Goal: Task Accomplishment & Management: Use online tool/utility

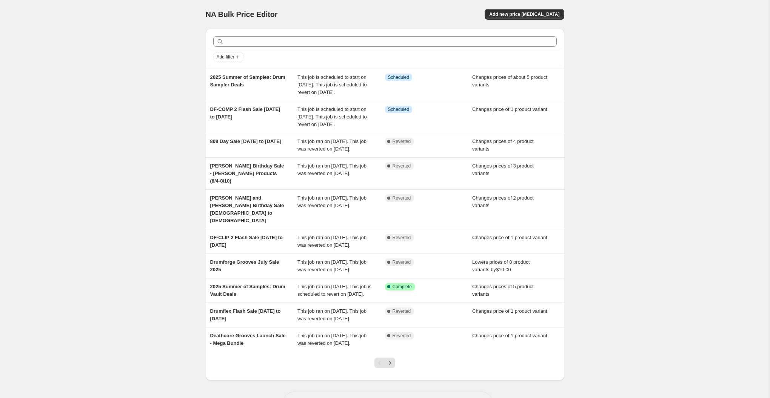
click at [150, 80] on div "NA Bulk Price Editor. This page is ready NA Bulk Price Editor Add new price [ME…" at bounding box center [385, 213] width 770 height 427
click at [521, 17] on button "Add new price [MEDICAL_DATA]" at bounding box center [524, 14] width 79 height 11
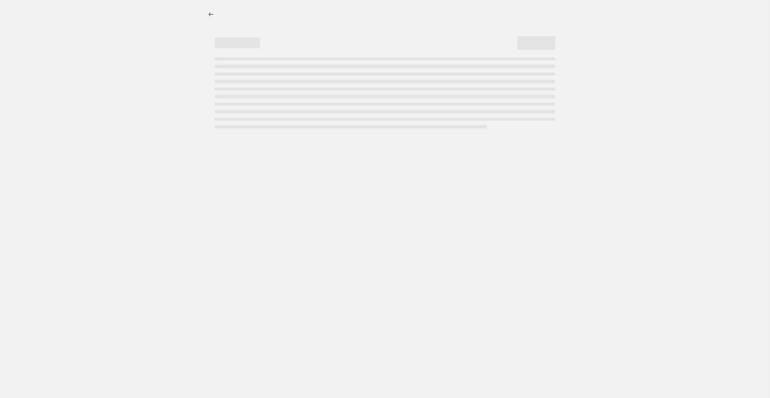
select select "percentage"
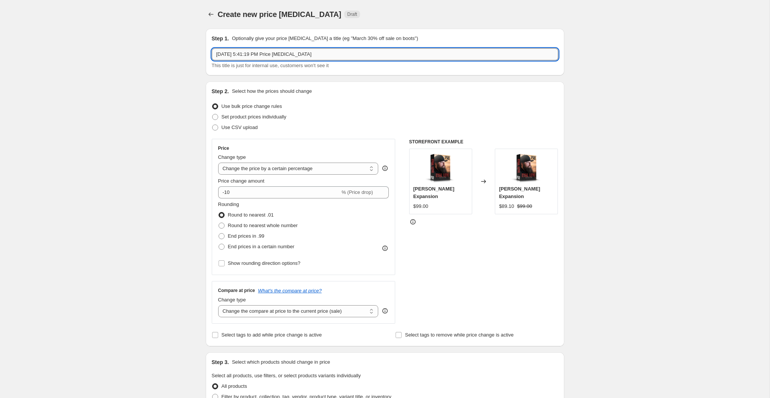
click at [331, 55] on input "[DATE] 5:41:19 PM Price [MEDICAL_DATA]" at bounding box center [385, 54] width 347 height 12
click at [236, 51] on input "DF-COMP 2 Flash Sale [DATE] to [DATE]" at bounding box center [385, 54] width 347 height 12
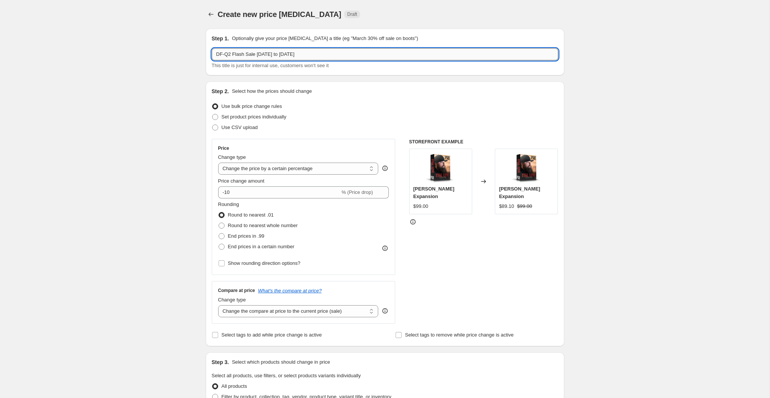
click at [270, 56] on input "DF-Q2 Flash Sale [DATE] to [DATE]" at bounding box center [385, 54] width 347 height 12
click at [293, 54] on input "DF-Q2 Flash Sale [DATE] to [DATE]" at bounding box center [385, 54] width 347 height 12
type input "DF-Q2 Flash Sale [DATE] to [DATE]"
click at [185, 103] on div "Create new price [MEDICAL_DATA]. This page is ready Create new price [MEDICAL_D…" at bounding box center [385, 377] width 770 height 755
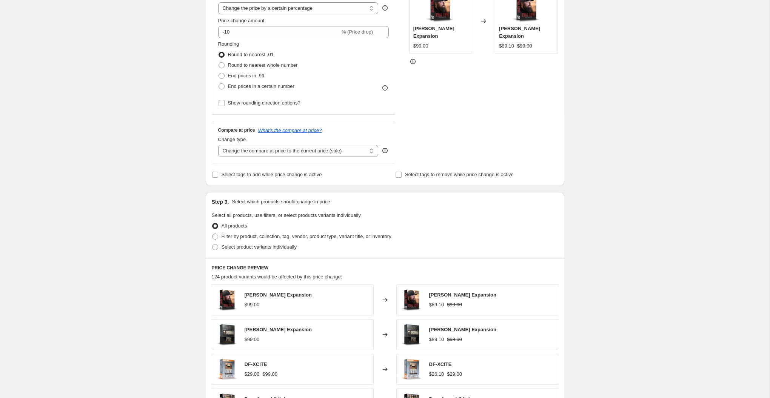
scroll to position [48, 0]
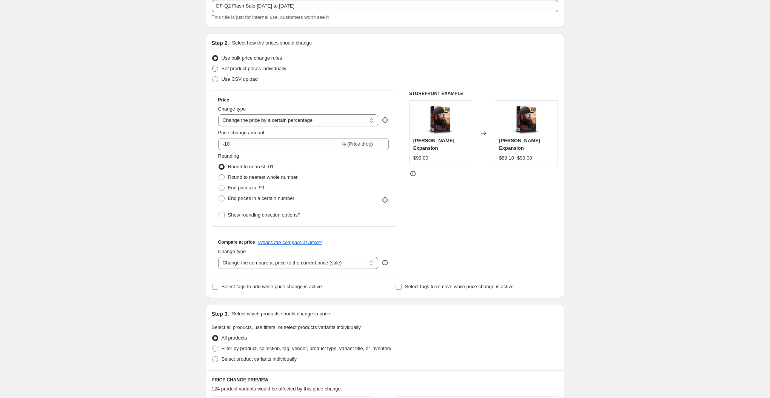
click at [253, 70] on span "Set product prices individually" at bounding box center [254, 69] width 65 height 6
click at [213, 66] on input "Set product prices individually" at bounding box center [212, 66] width 0 height 0
radio input "true"
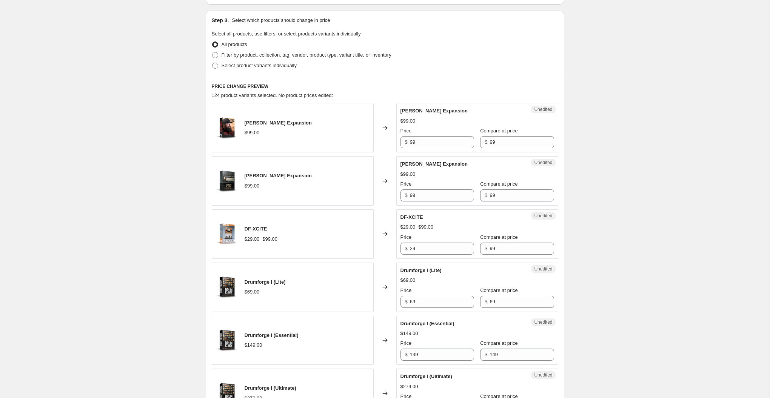
scroll to position [156, 0]
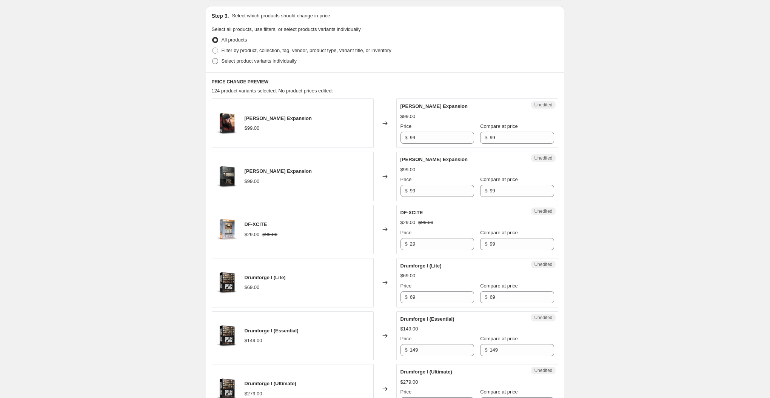
click at [270, 59] on span "Select product variants individually" at bounding box center [259, 61] width 75 height 6
click at [213, 59] on input "Select product variants individually" at bounding box center [212, 58] width 0 height 0
radio input "true"
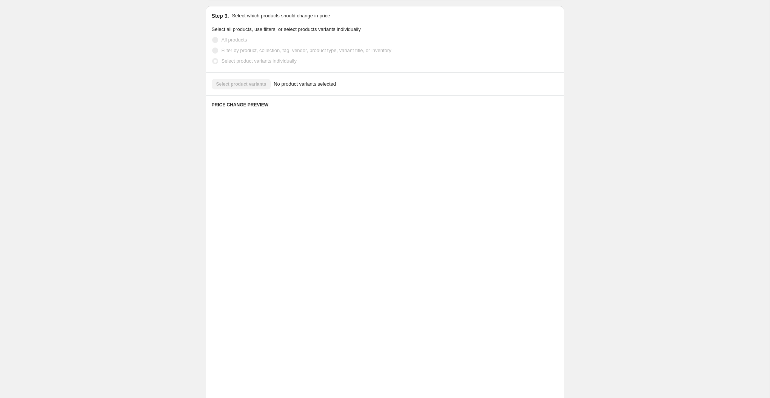
scroll to position [0, 0]
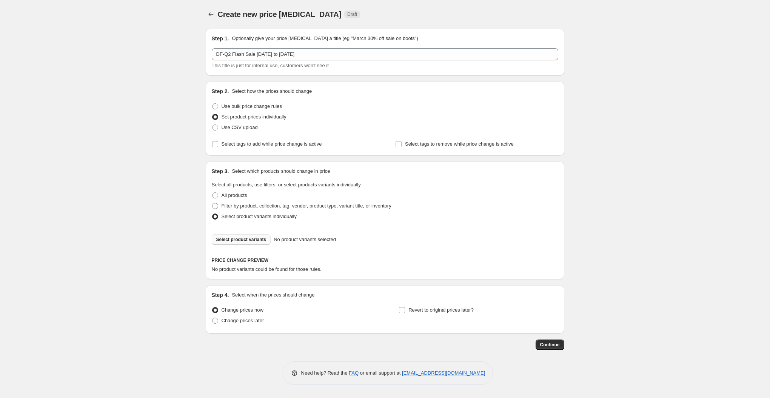
click at [232, 243] on button "Select product variants" at bounding box center [241, 239] width 59 height 11
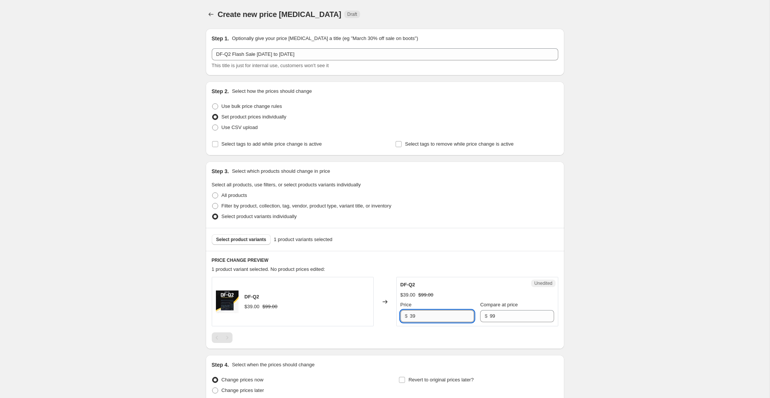
click at [423, 313] on input "39" at bounding box center [442, 316] width 64 height 12
type input "13"
click at [132, 279] on div "Create new price [MEDICAL_DATA]. This page is ready Create new price [MEDICAL_D…" at bounding box center [385, 233] width 770 height 466
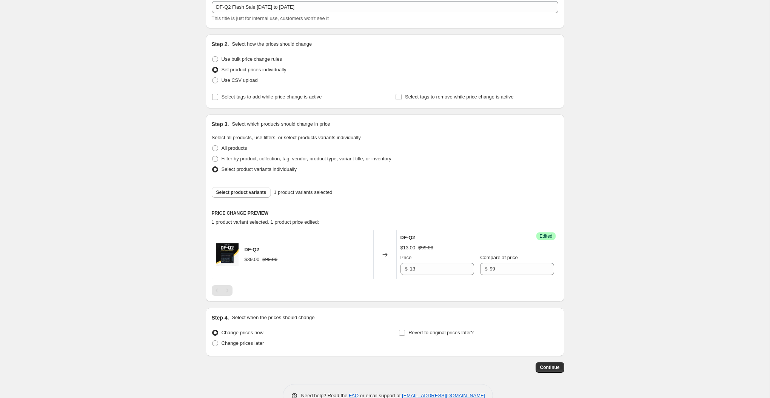
scroll to position [67, 0]
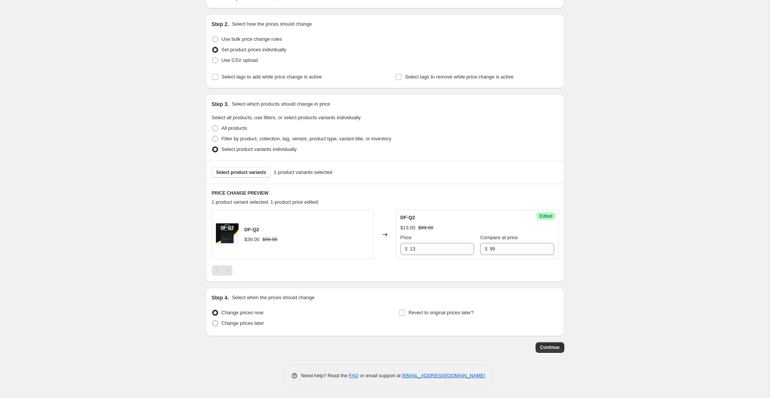
click at [249, 325] on span "Change prices later" at bounding box center [243, 324] width 43 height 6
click at [213, 321] on input "Change prices later" at bounding box center [212, 321] width 0 height 0
radio input "true"
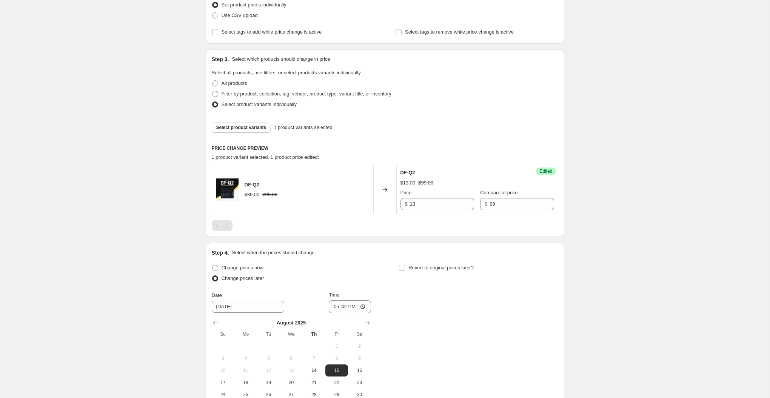
scroll to position [208, 0]
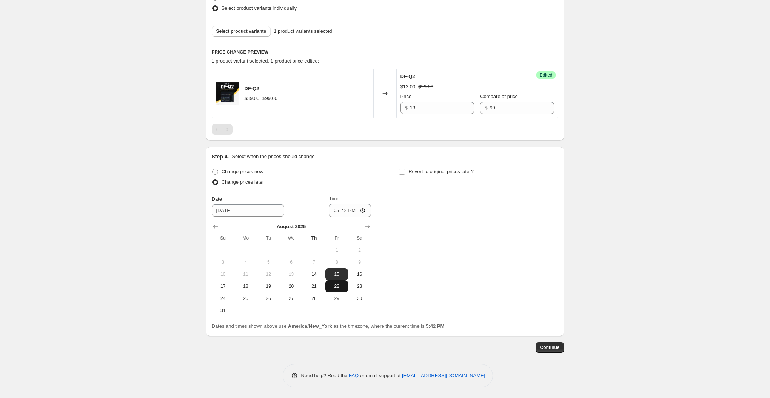
click at [337, 291] on button "22" at bounding box center [336, 287] width 23 height 12
type input "[DATE]"
click at [335, 210] on input "17:42" at bounding box center [350, 210] width 42 height 13
type input "09:00"
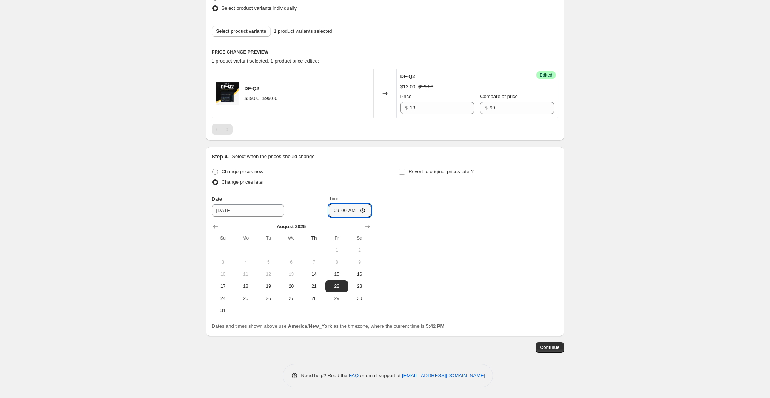
click at [158, 236] on div "Create new price [MEDICAL_DATA]. This page is ready Create new price [MEDICAL_D…" at bounding box center [385, 95] width 770 height 607
click at [416, 173] on span "Revert to original prices later?" at bounding box center [441, 172] width 65 height 6
click at [405, 173] on input "Revert to original prices later?" at bounding box center [402, 172] width 6 height 6
checkbox input "true"
click at [412, 302] on button "24" at bounding box center [410, 299] width 23 height 12
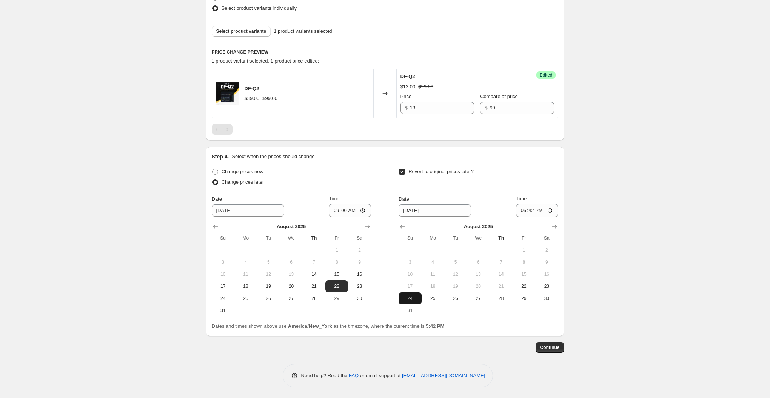
type input "[DATE]"
click at [518, 211] on input "17:42" at bounding box center [537, 210] width 42 height 13
type input "23:49"
click at [572, 200] on div "Create new price [MEDICAL_DATA]. This page is ready Create new price [MEDICAL_D…" at bounding box center [385, 95] width 377 height 607
click at [555, 346] on span "Continue" at bounding box center [550, 348] width 20 height 6
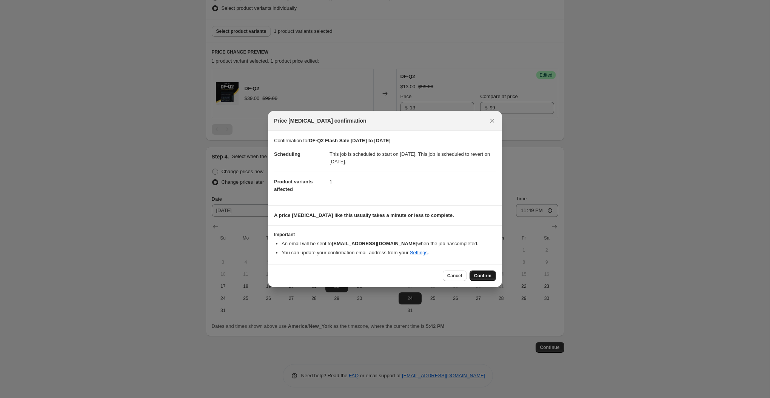
click at [479, 276] on span "Confirm" at bounding box center [482, 276] width 17 height 6
